Goal: Transaction & Acquisition: Purchase product/service

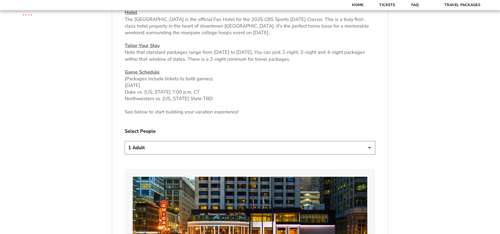
scroll to position [238, 0]
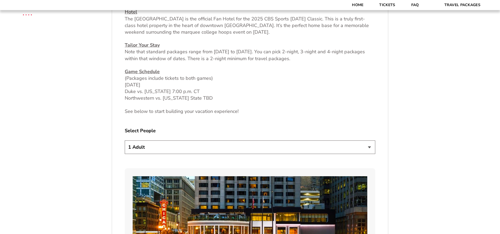
click at [369, 147] on select "1 Adult 2 Adults 3 Adults 4 Adults 2 Adults + 1 Child 2 Adults + 2 Children 2 A…" at bounding box center [250, 146] width 250 height 13
select select "2 Adults"
click at [125, 140] on select "1 Adult 2 Adults 3 Adults 4 Adults 2 Adults + 1 Child 2 Adults + 2 Children 2 A…" at bounding box center [250, 146] width 250 height 13
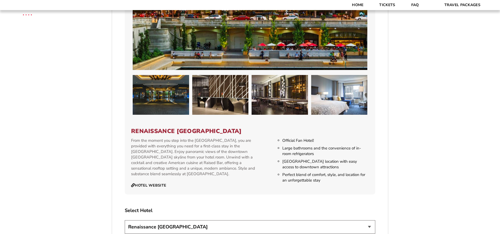
scroll to position [529, 0]
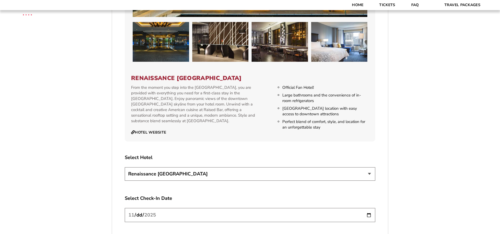
drag, startPoint x: 271, startPoint y: 76, endPoint x: 131, endPoint y: 80, distance: 140.0
click at [131, 80] on h3 "Renaissance [GEOGRAPHIC_DATA]" at bounding box center [250, 78] width 238 height 7
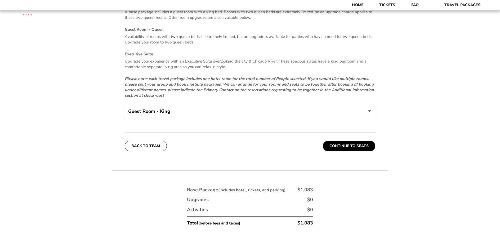
scroll to position [820, 0]
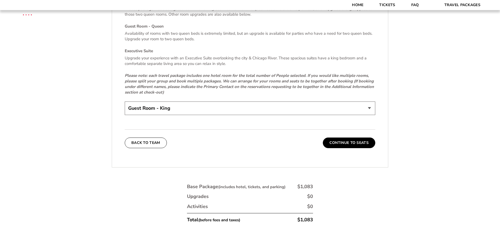
click at [371, 109] on select "Guest Room - King Guest Room - Queen (+$95 per night) Executive Suite (+$315 pe…" at bounding box center [250, 107] width 250 height 13
click at [348, 142] on button "Continue To Seats" at bounding box center [349, 142] width 52 height 11
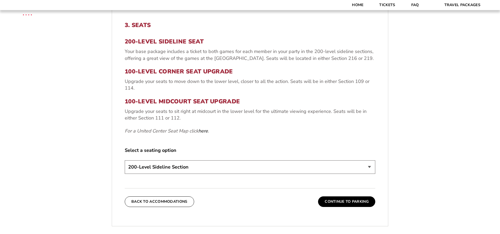
scroll to position [190, 0]
click at [371, 166] on select "200-Level Sideline Section 100-Level Corner Seat Upgrade (+$80 per person) 100-…" at bounding box center [250, 166] width 250 height 13
click at [407, 107] on form "Arkansas Arkansas Travel Package Duke Duke Travel Package Northwestern Northwes…" at bounding box center [250, 80] width 500 height 541
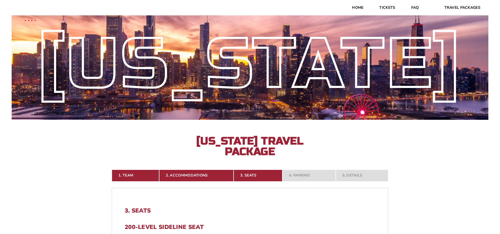
scroll to position [0, 0]
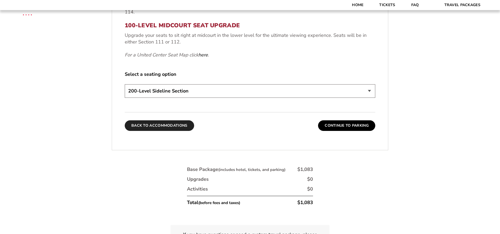
click at [164, 124] on button "Back To Accommodations" at bounding box center [159, 125] width 69 height 11
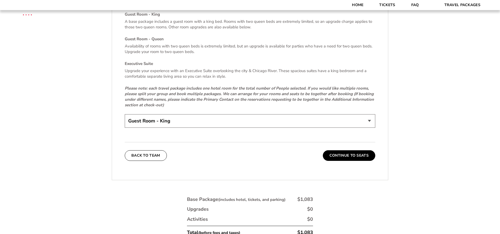
scroll to position [811, 0]
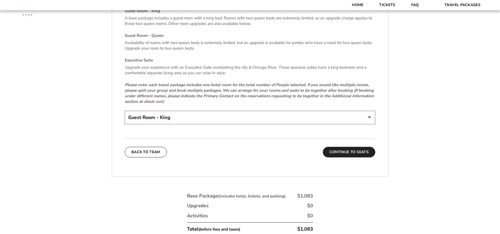
click at [349, 152] on button "Continue To Seats" at bounding box center [349, 152] width 52 height 11
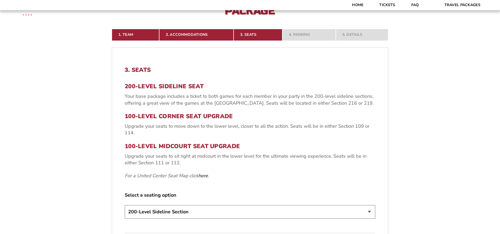
scroll to position [216, 0]
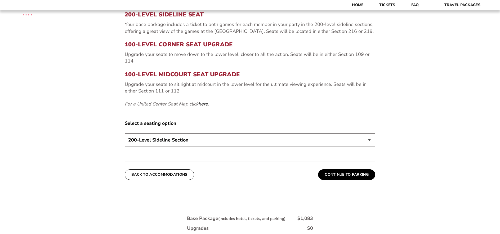
click at [343, 175] on button "Continue To Parking" at bounding box center [346, 174] width 57 height 11
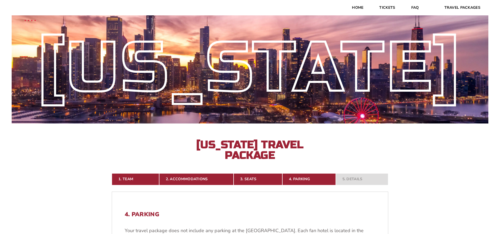
scroll to position [0, 0]
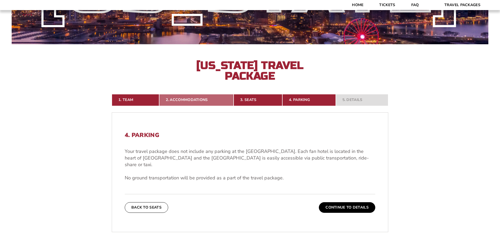
click at [195, 101] on link "2. Accommodations" at bounding box center [196, 100] width 75 height 12
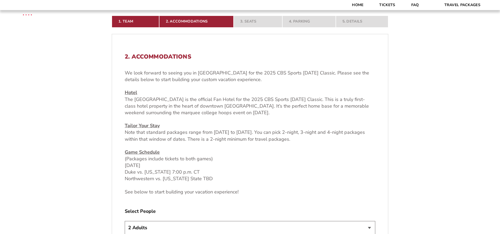
scroll to position [163, 0]
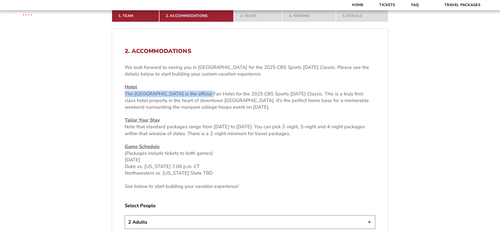
drag, startPoint x: 125, startPoint y: 93, endPoint x: 217, endPoint y: 96, distance: 91.8
click at [217, 96] on p "Hotel The Renaissance Chicago Downtown Hotel is the official Fan Hotel for the …" at bounding box center [250, 97] width 250 height 27
copy p "The Renaissance Chicago Downtown Hotel"
click at [130, 18] on link "1. Team" at bounding box center [135, 16] width 47 height 12
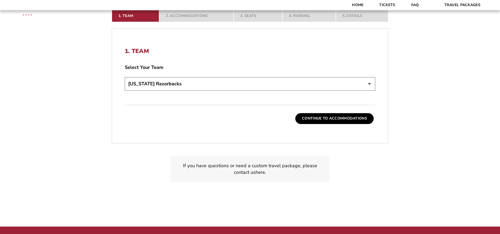
click at [371, 83] on select "Choose a team... Arkansas Razorbacks Duke Blue Devils Northwestern Wildcats Okl…" at bounding box center [250, 83] width 250 height 13
click at [125, 77] on select "Choose a team... Arkansas Razorbacks Duke Blue Devils Northwestern Wildcats Okl…" at bounding box center [250, 83] width 250 height 13
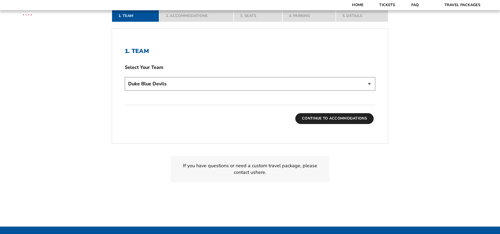
click at [323, 115] on button "Continue To Accommodations" at bounding box center [334, 118] width 78 height 11
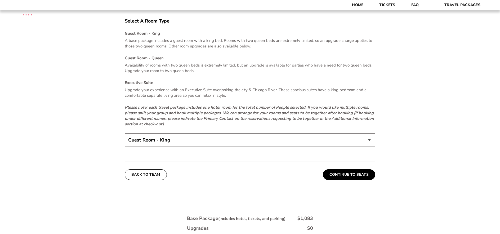
scroll to position [798, 0]
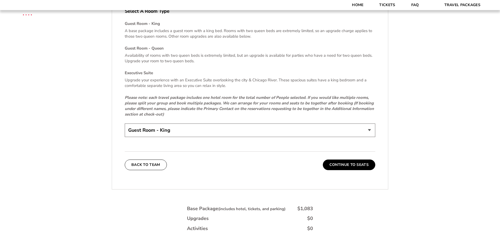
click at [336, 164] on button "Continue To Seats" at bounding box center [349, 164] width 52 height 11
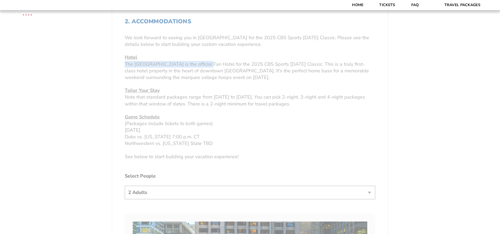
scroll to position [110, 0]
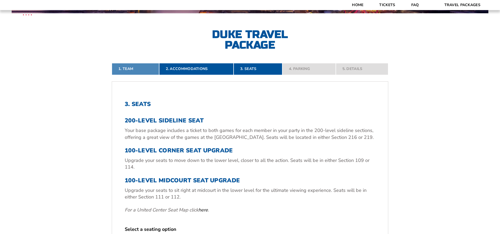
click at [140, 71] on link "1. Team" at bounding box center [135, 69] width 47 height 12
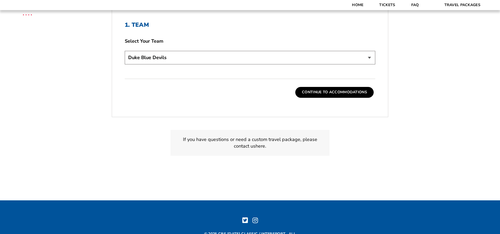
scroll to position [190, 0]
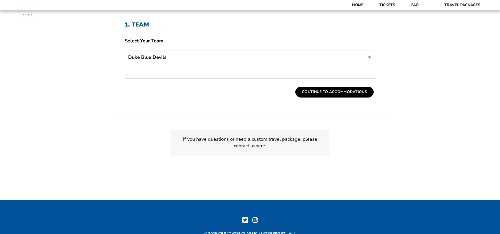
click at [368, 56] on select "Choose a team... Arkansas Razorbacks Duke Blue Devils Northwestern Wildcats Okl…" at bounding box center [250, 57] width 250 height 13
select select "21304"
click at [125, 51] on select "Choose a team... Arkansas Razorbacks Duke Blue Devils Northwestern Wildcats Okl…" at bounding box center [250, 57] width 250 height 13
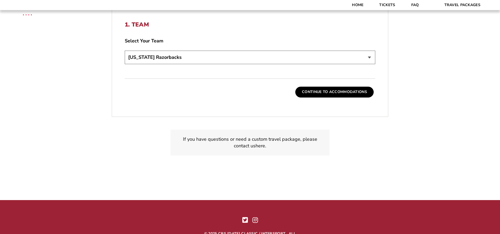
click at [318, 96] on button "Continue To Accommodations" at bounding box center [334, 92] width 78 height 11
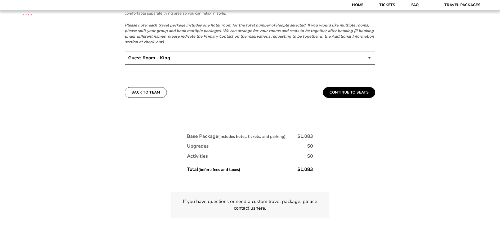
scroll to position [878, 0]
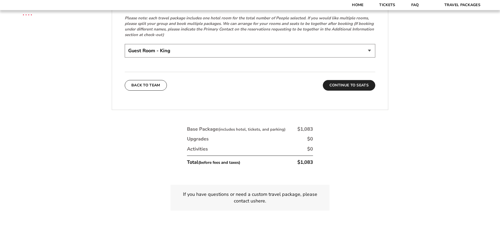
click at [348, 86] on button "Continue To Seats" at bounding box center [349, 85] width 52 height 11
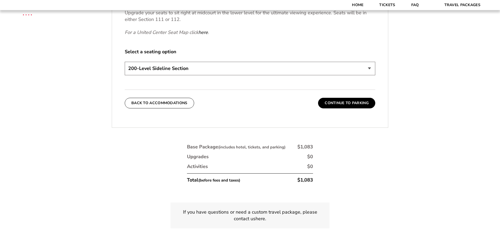
scroll to position [296, 0]
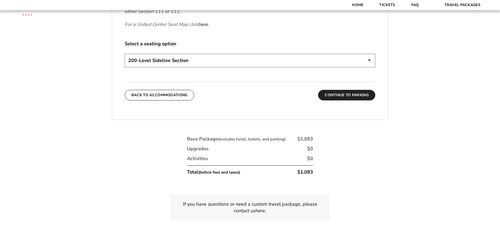
click at [336, 96] on button "Continue To Parking" at bounding box center [346, 95] width 57 height 11
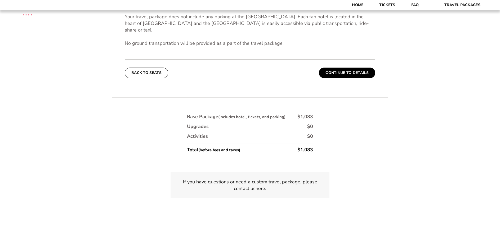
scroll to position [216, 0]
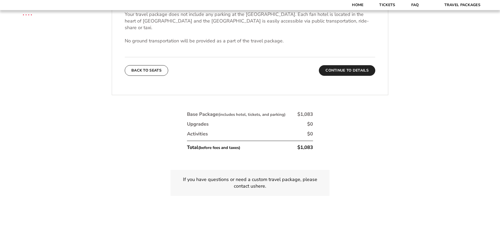
click at [340, 65] on button "Continue To Details" at bounding box center [347, 70] width 56 height 11
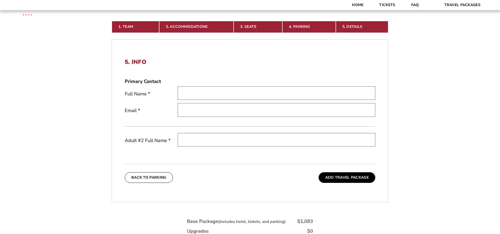
scroll to position [137, 0]
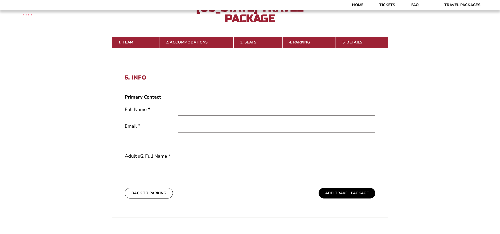
click at [214, 108] on input "text" at bounding box center [276, 108] width 197 height 13
type input "Brent Phillips"
type input "razorbaxfam5@gmail.com"
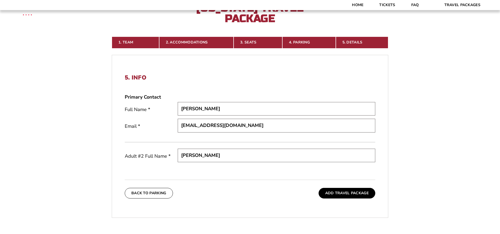
type input "Carla Phillips"
click at [406, 96] on form "Arkansas Arkansas Travel Package Duke Duke Travel Package Northwestern Northwes…" at bounding box center [250, 103] width 500 height 480
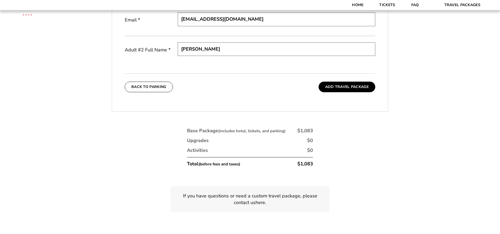
scroll to position [243, 0]
click at [339, 88] on button "Add Travel Package" at bounding box center [346, 87] width 57 height 11
drag, startPoint x: 201, startPoint y: 164, endPoint x: 241, endPoint y: 171, distance: 40.6
click at [241, 171] on div "Base Package (includes hotel, tickets, and parking) $1,083 Upgrades $0 Activiti…" at bounding box center [250, 148] width 132 height 49
copy small "before fees and taxes"
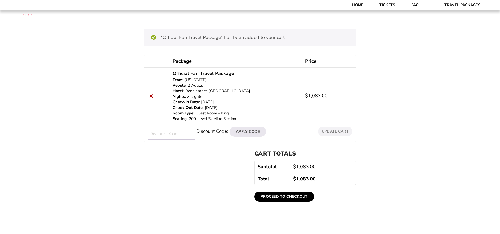
scroll to position [51, 0]
click at [285, 197] on link "Proceed to checkout" at bounding box center [284, 197] width 60 height 10
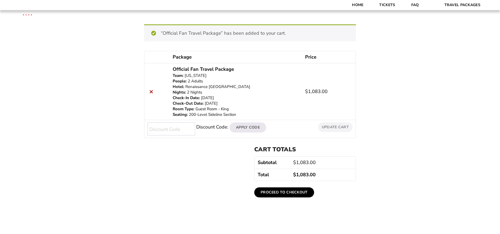
scroll to position [53, 0]
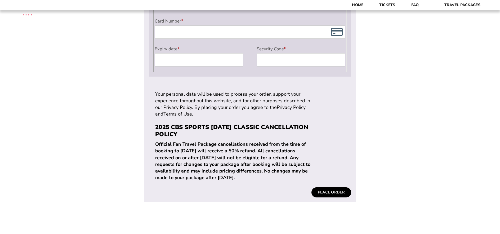
scroll to position [529, 0]
